Goal: Connect with others: Connect with other users

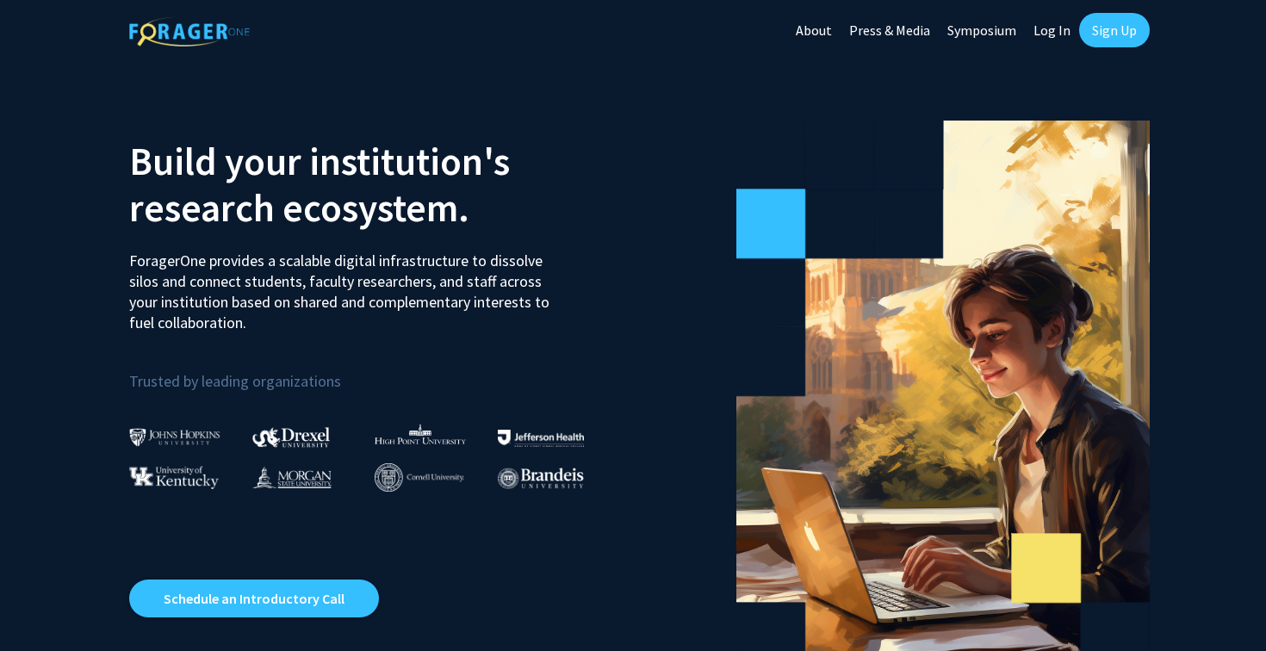
click at [1048, 32] on link "Log In" at bounding box center [1052, 30] width 54 height 60
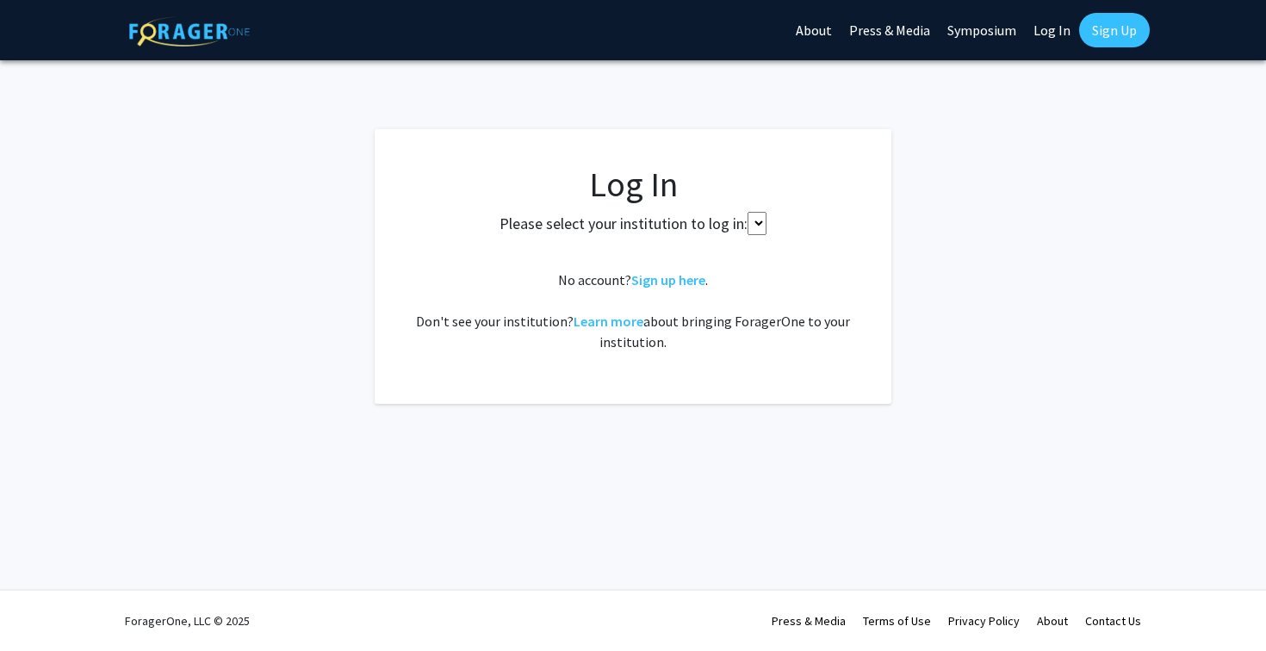
select select
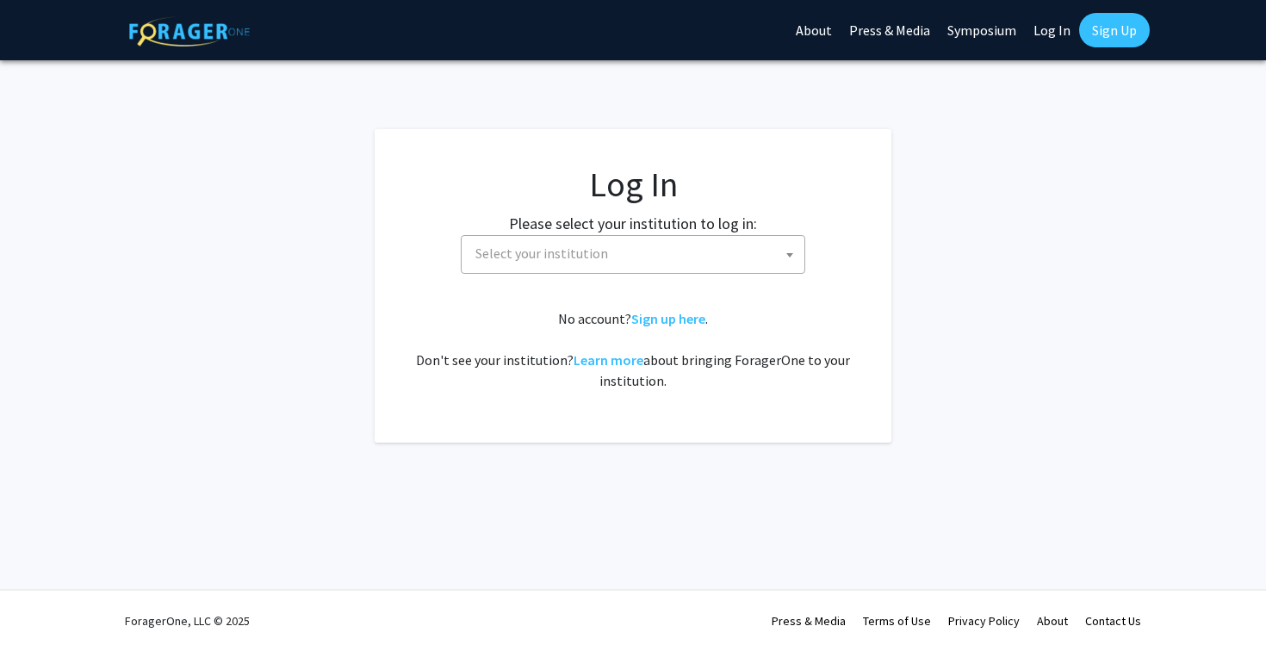
click at [708, 263] on span "Select your institution" at bounding box center [637, 253] width 336 height 35
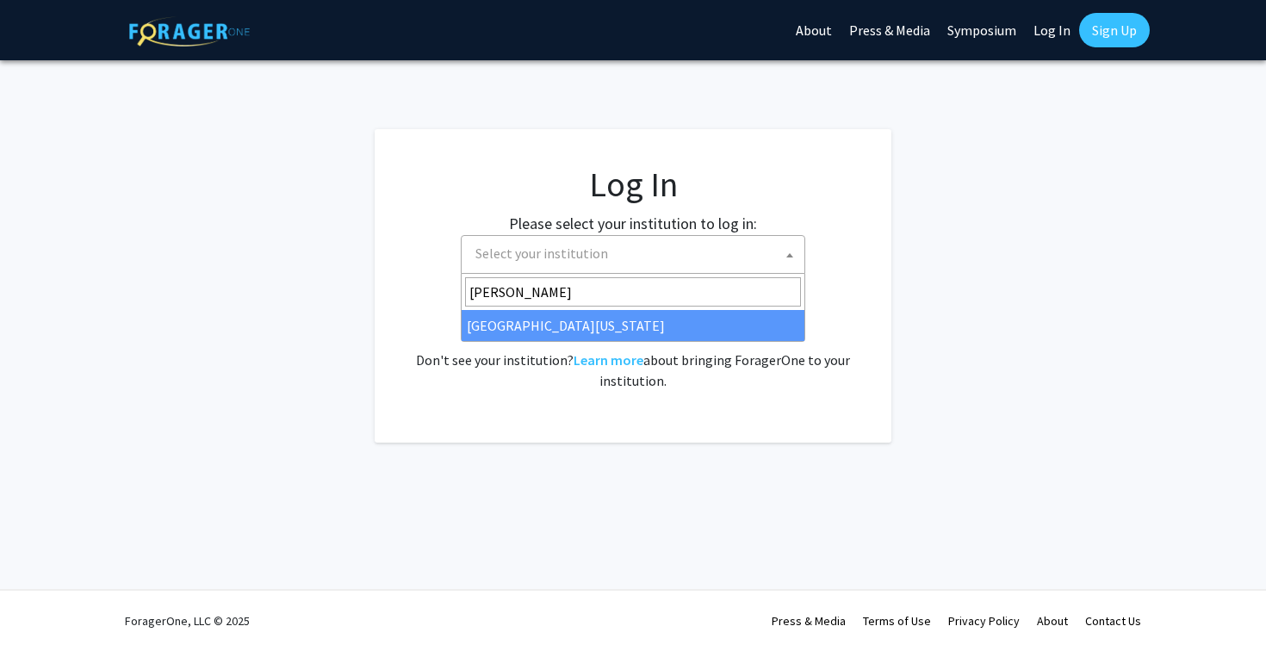
type input "mary"
select select "31"
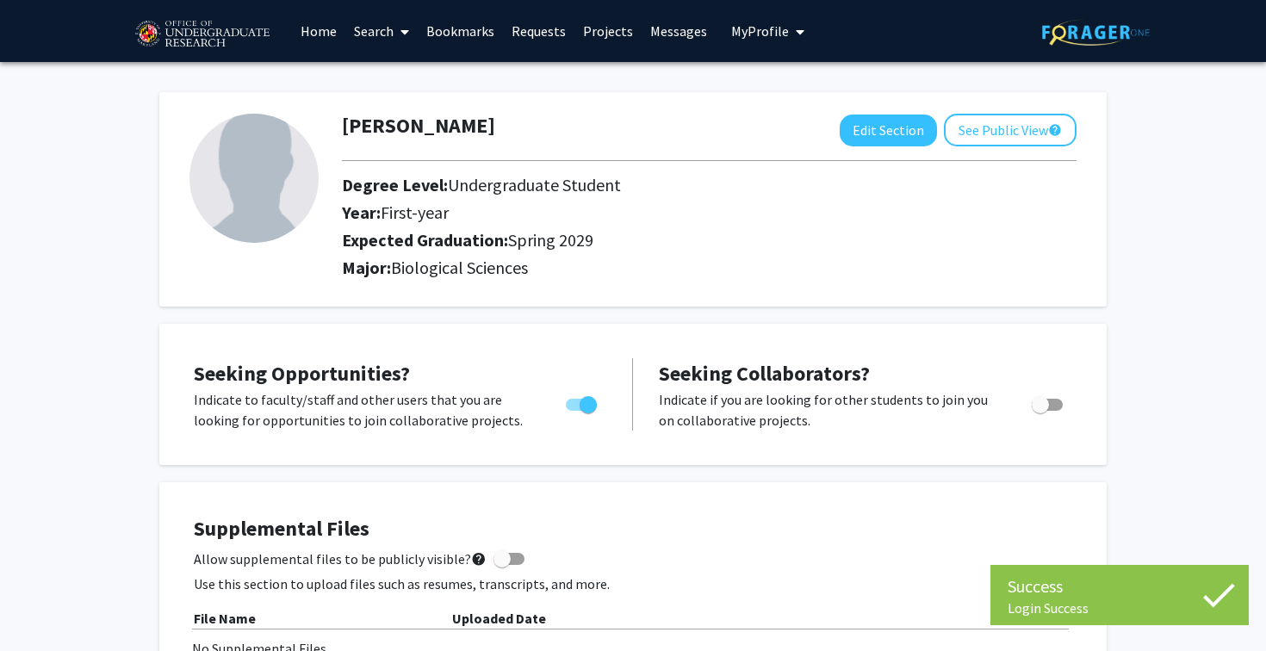
click at [388, 34] on link "Search" at bounding box center [381, 31] width 72 height 60
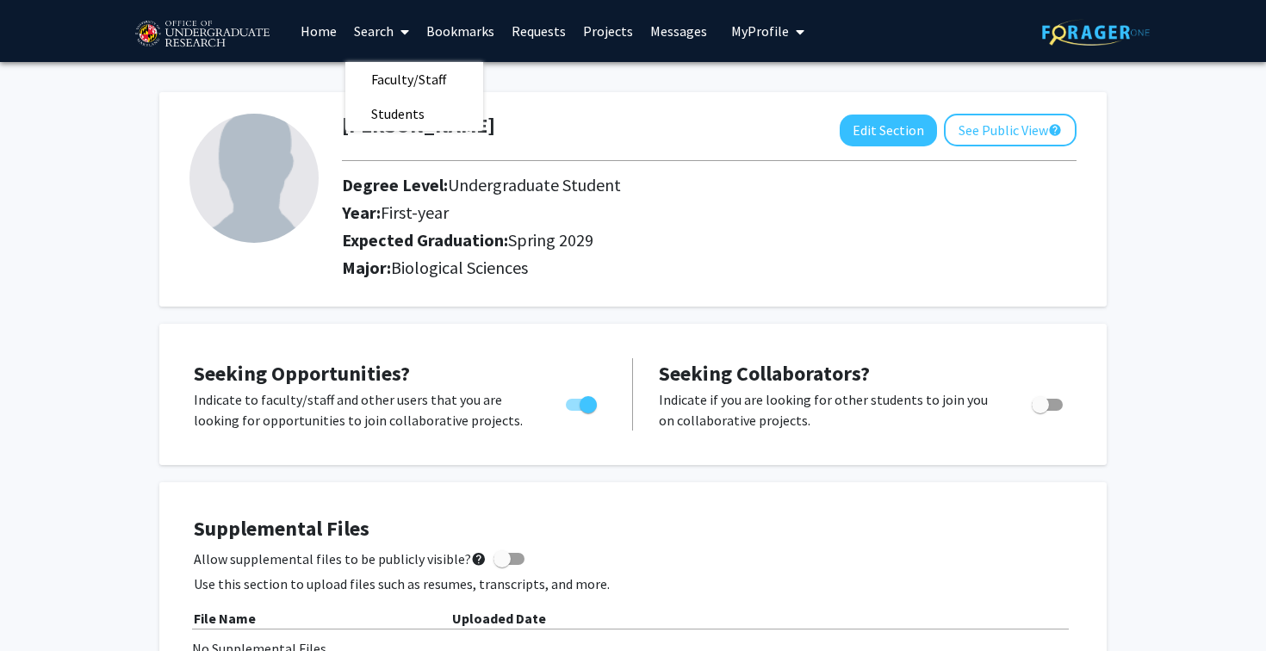
click at [539, 121] on div "[PERSON_NAME] Edit Section See Public View help" at bounding box center [709, 130] width 761 height 33
click at [398, 30] on span at bounding box center [402, 32] width 16 height 60
click at [461, 32] on link "Bookmarks" at bounding box center [460, 31] width 85 height 60
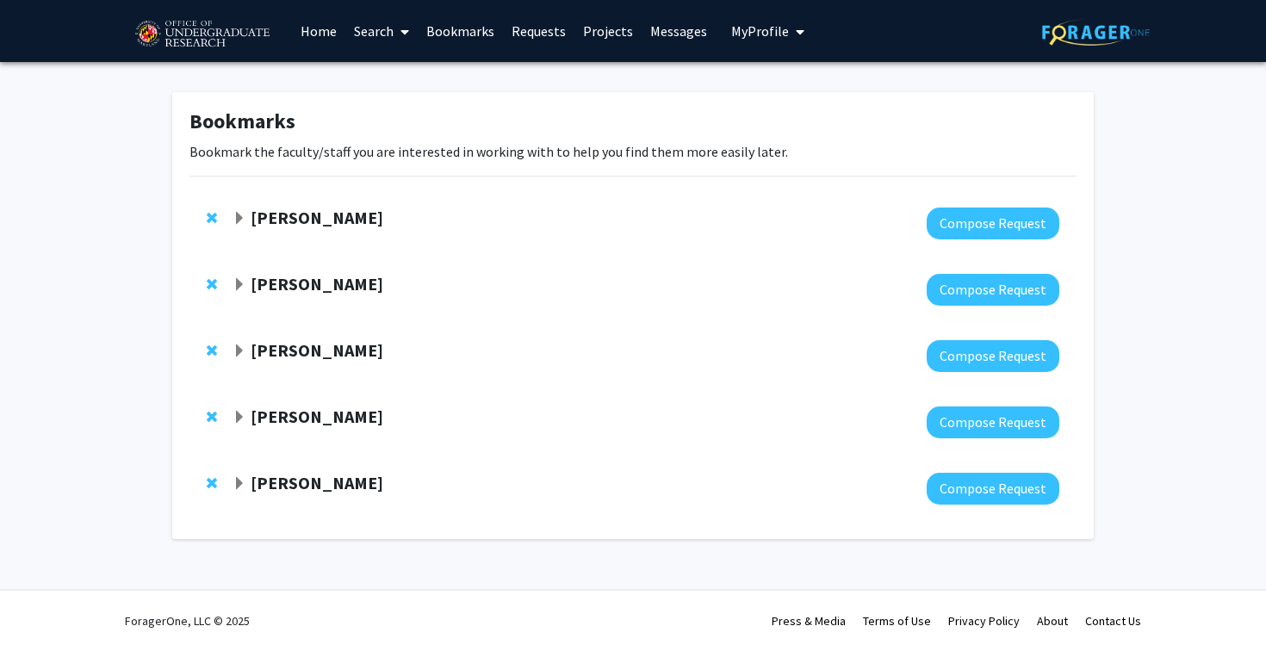
click at [293, 217] on strong "[PERSON_NAME]" at bounding box center [317, 218] width 133 height 22
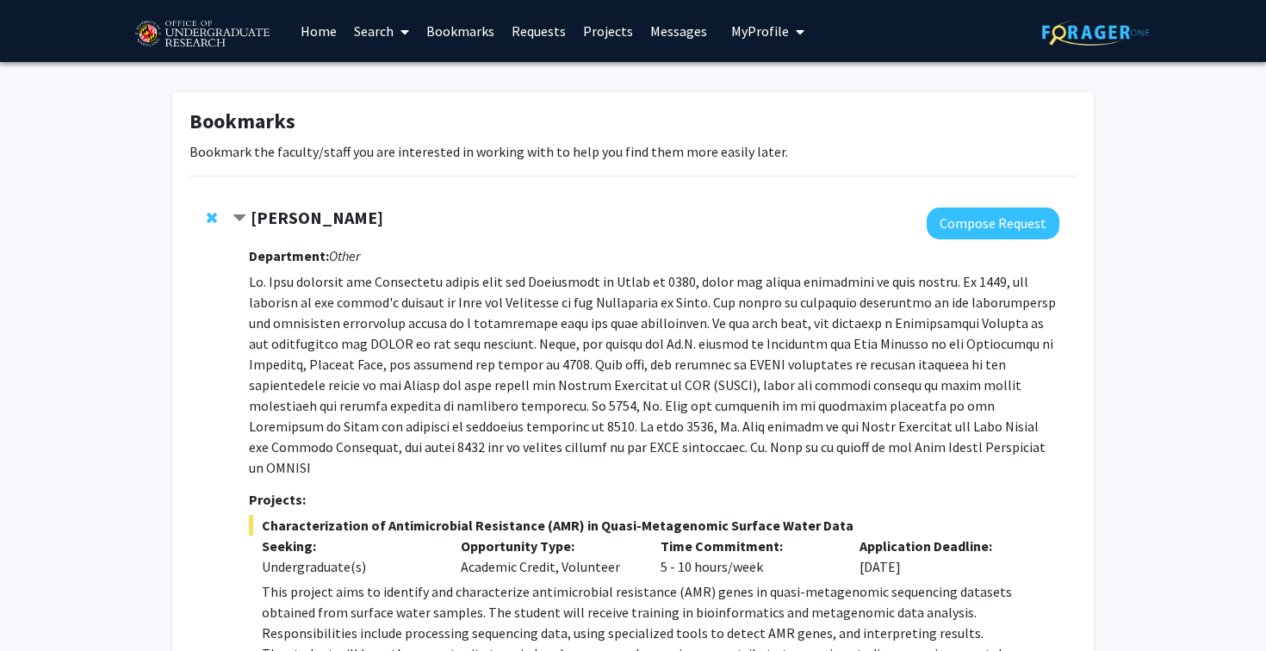
click at [549, 30] on link "Requests" at bounding box center [538, 31] width 71 height 60
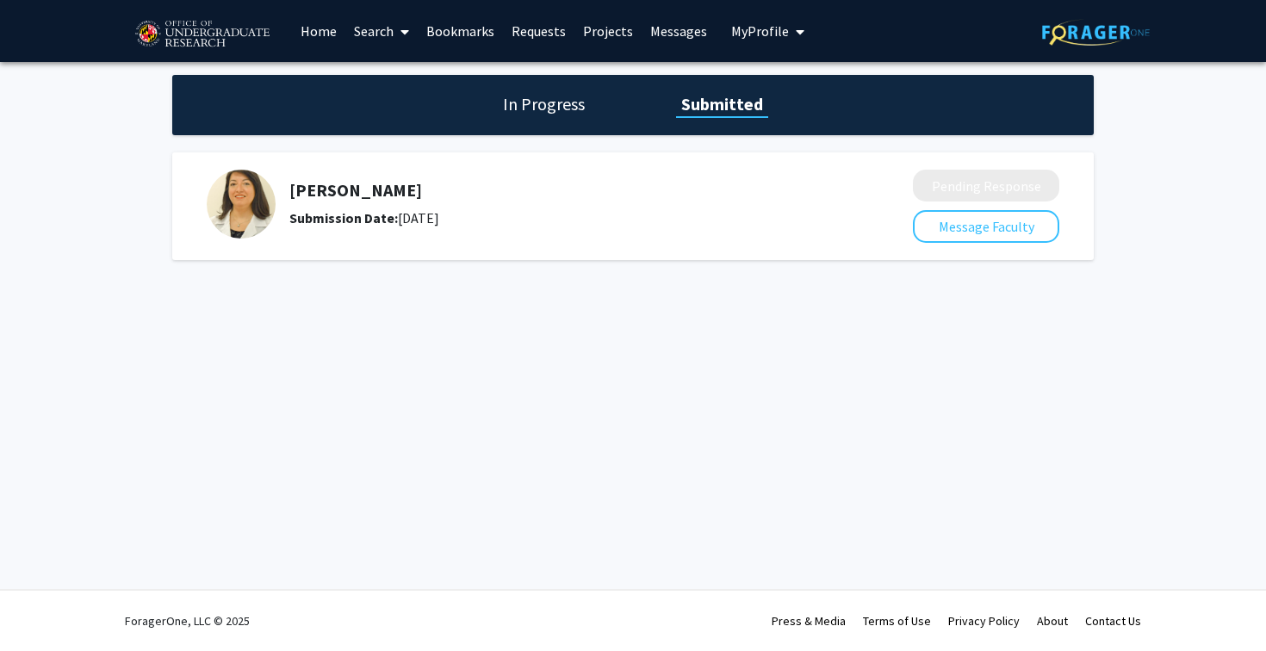
click at [680, 34] on link "Messages" at bounding box center [679, 31] width 74 height 60
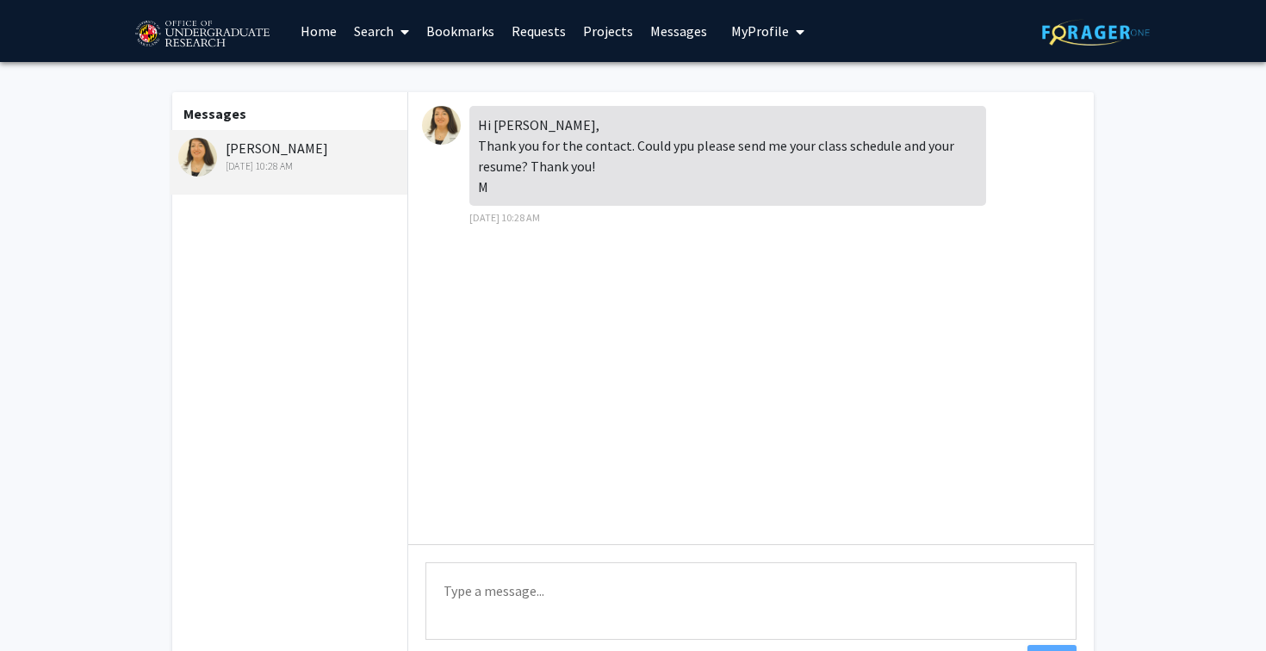
click at [514, 577] on textarea "Type a message" at bounding box center [750, 601] width 651 height 78
click at [703, 264] on div "Hi [PERSON_NAME], Thank you for the contact. Could ypu please send me your clas…" at bounding box center [751, 318] width 686 height 452
click at [494, 581] on textarea "Type a message" at bounding box center [750, 601] width 651 height 78
click at [325, 27] on link "Home" at bounding box center [318, 31] width 53 height 60
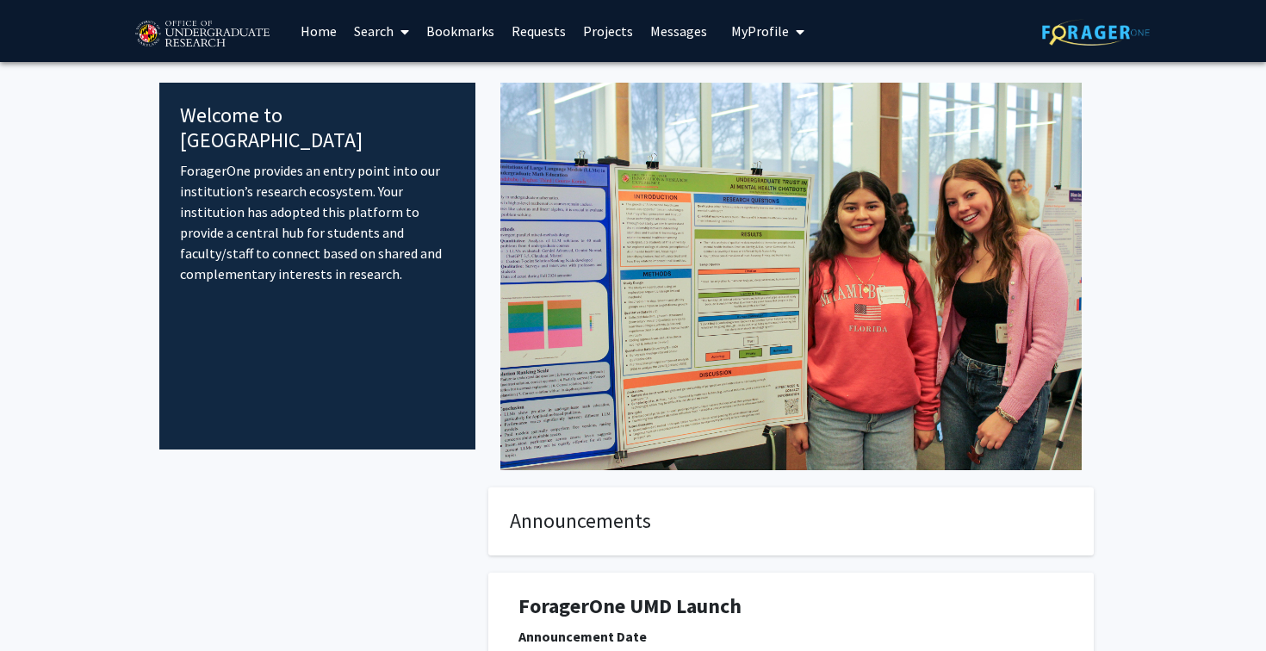
click at [388, 31] on link "Search" at bounding box center [381, 31] width 72 height 60
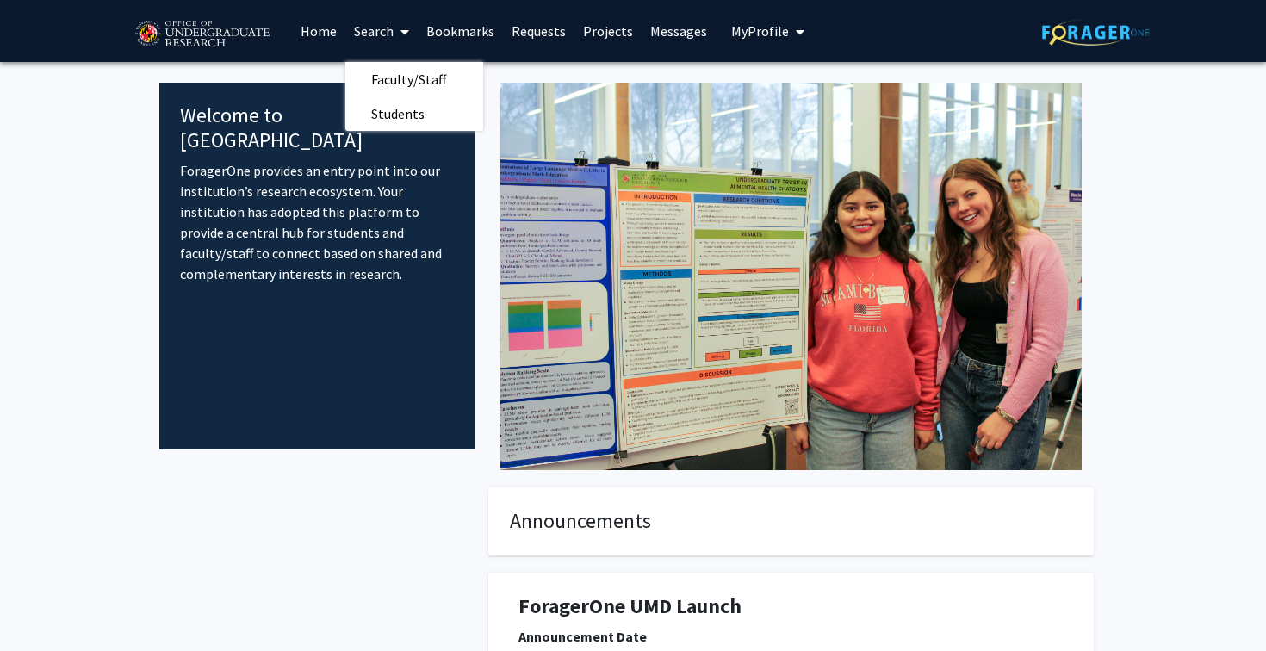
click at [481, 21] on link "Bookmarks" at bounding box center [460, 31] width 85 height 60
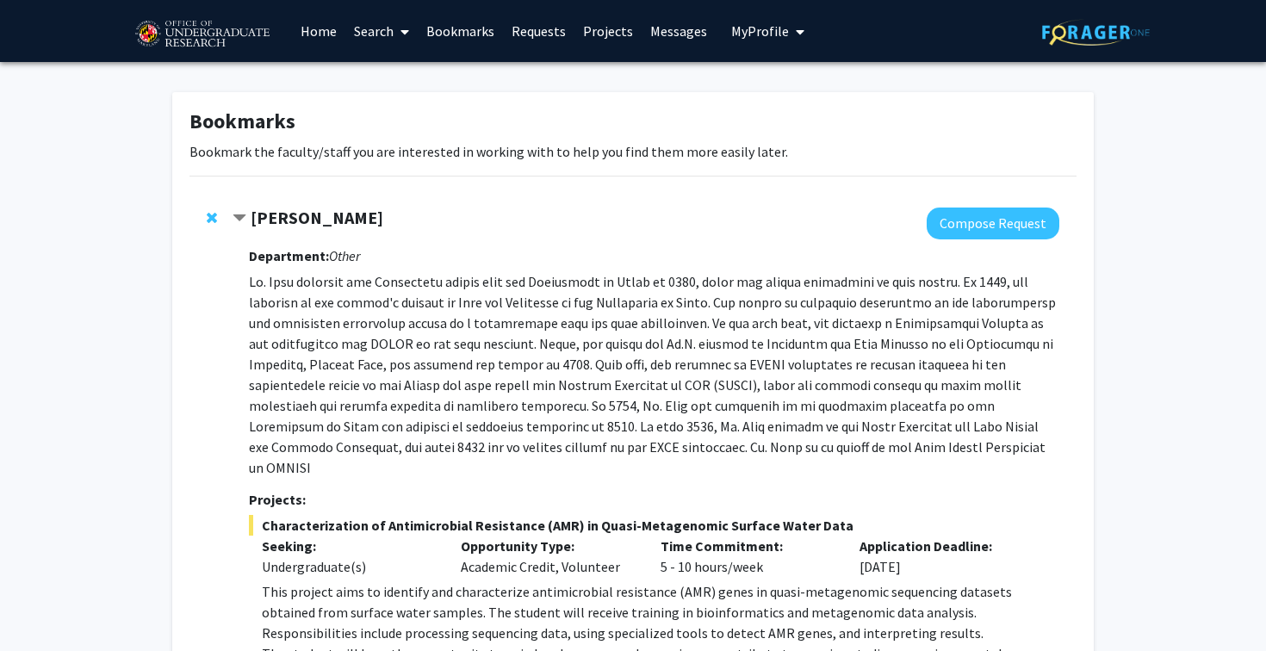
click at [303, 214] on strong "[PERSON_NAME]" at bounding box center [317, 218] width 133 height 22
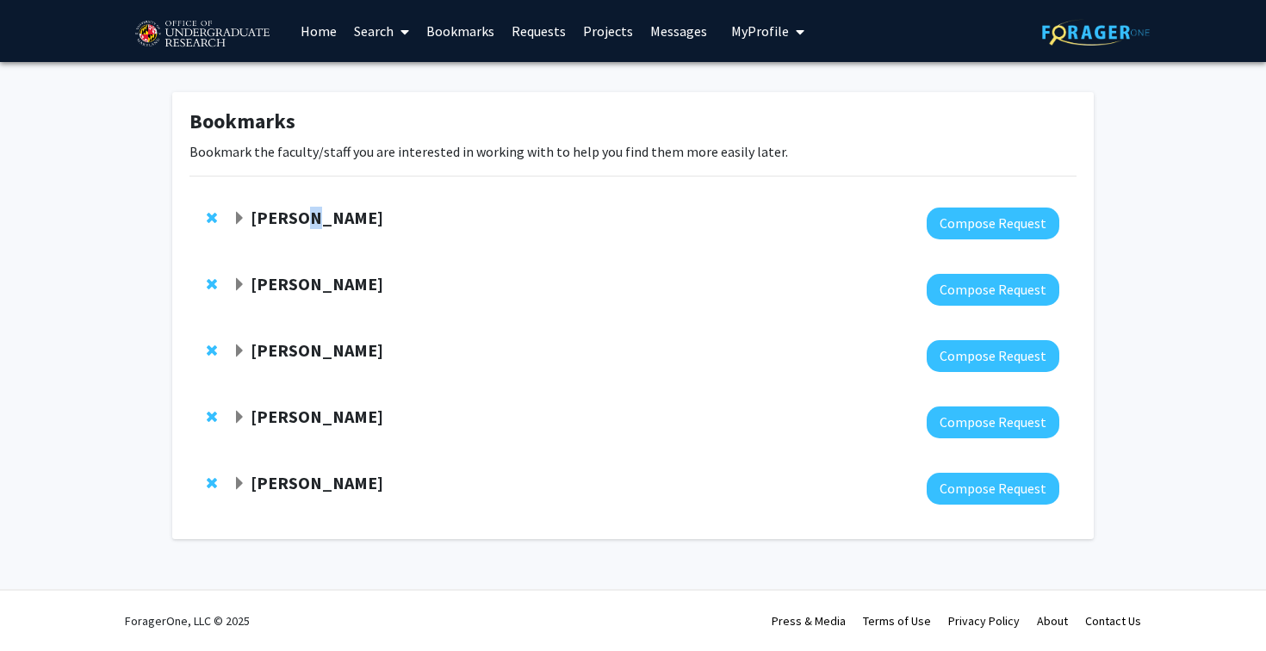
click at [303, 214] on strong "[PERSON_NAME]" at bounding box center [317, 218] width 133 height 22
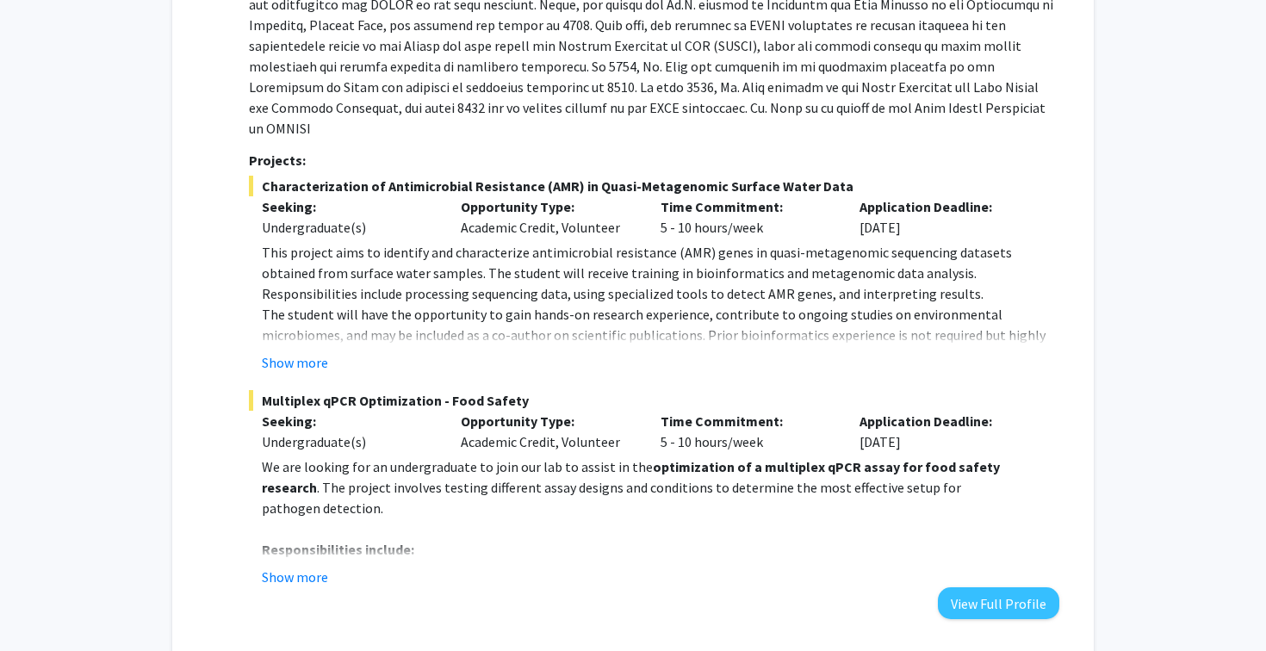
scroll to position [357, 0]
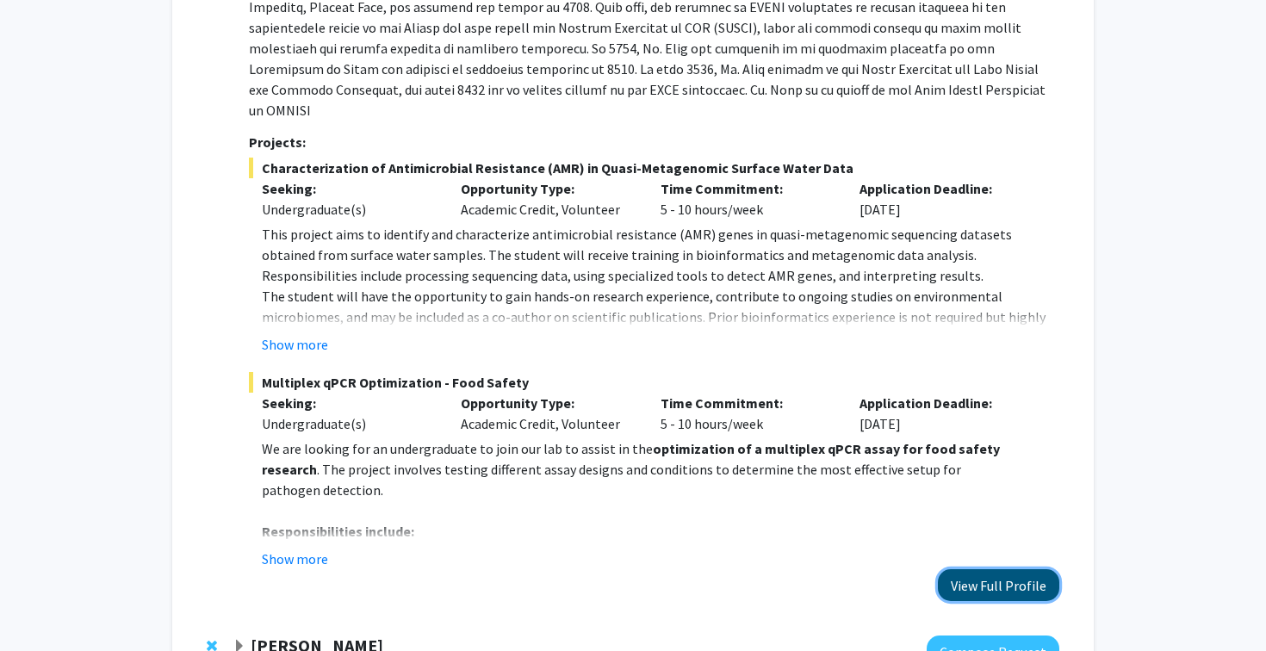
click at [1008, 569] on button "View Full Profile" at bounding box center [998, 585] width 121 height 32
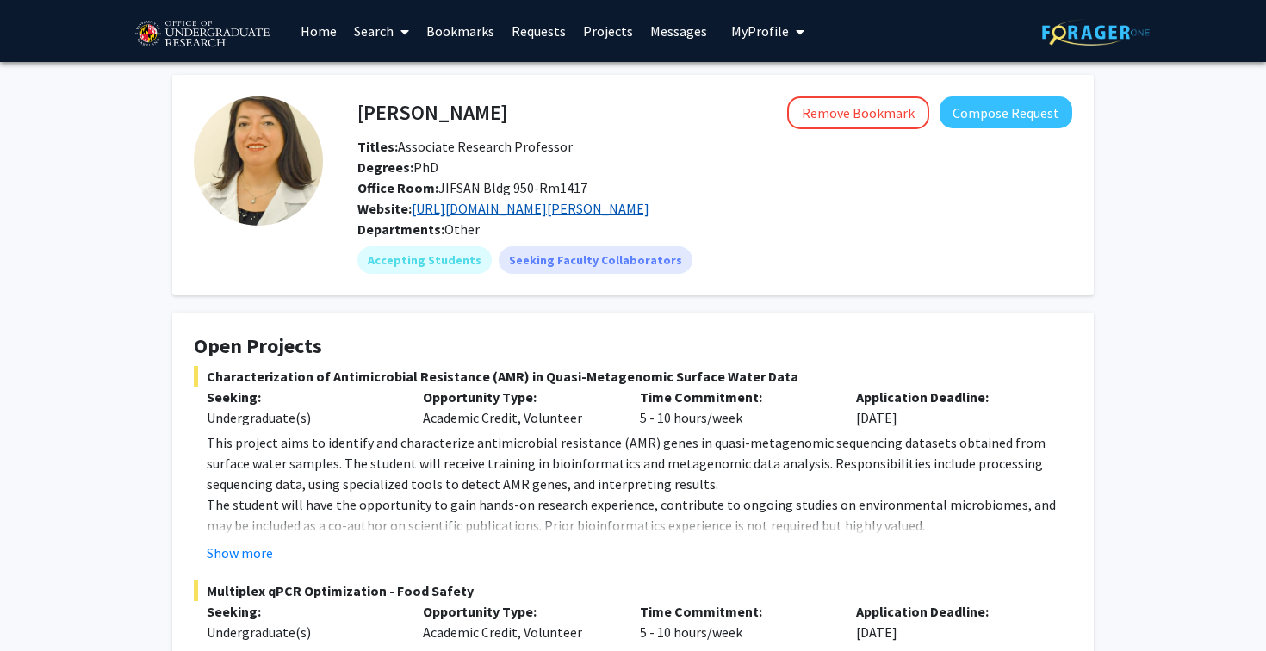
click at [506, 210] on link "https://jifsan.umd.edu/about/people/faculty/magaly" at bounding box center [531, 208] width 238 height 17
click at [455, 208] on link "https://jifsan.umd.edu/about/people/faculty/magaly" at bounding box center [531, 208] width 238 height 17
